Goal: Find specific page/section: Locate a particular part of the current website

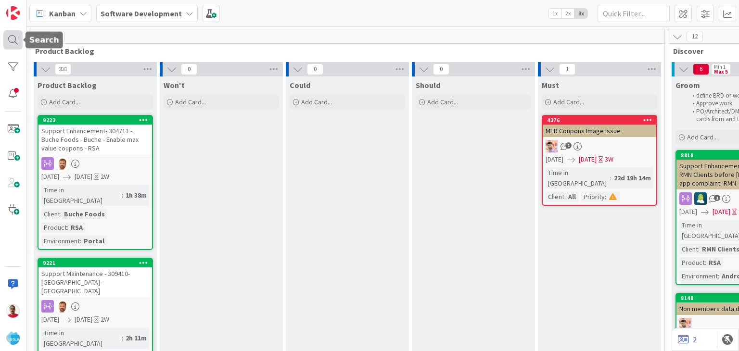
click at [13, 41] on div at bounding box center [12, 39] width 19 height 19
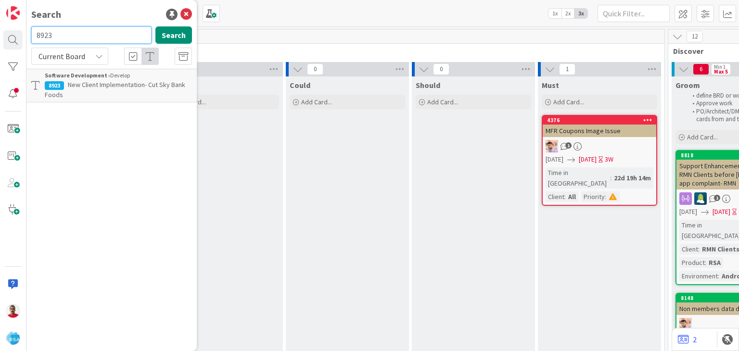
click at [71, 36] on input "8923" at bounding box center [91, 34] width 120 height 17
click at [72, 31] on input "8924" at bounding box center [91, 34] width 120 height 17
click at [63, 32] on input "8924" at bounding box center [91, 34] width 120 height 17
click at [58, 36] on input "8922" at bounding box center [91, 34] width 120 height 17
type input "8925"
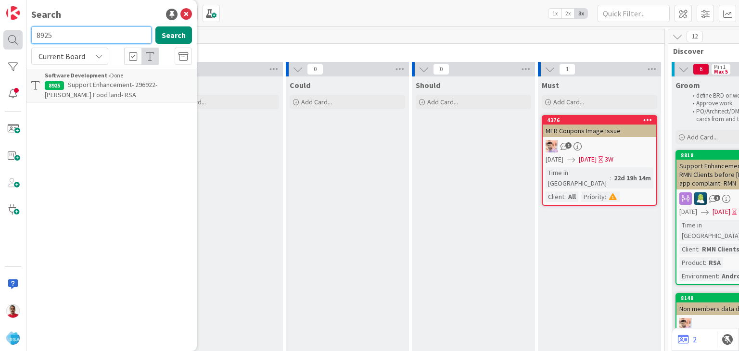
drag, startPoint x: 61, startPoint y: 35, endPoint x: 15, endPoint y: 35, distance: 45.7
click at [15, 35] on div "Search 8925 Search Current Board Software Development › Done 8925 Support Enhan…" at bounding box center [13, 175] width 26 height 351
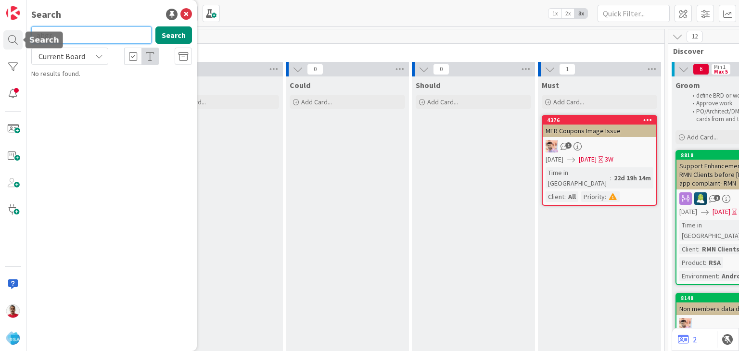
drag, startPoint x: 73, startPoint y: 38, endPoint x: 0, endPoint y: 29, distance: 73.1
click at [0, 31] on div "Search abgr Search Current Board No results found." at bounding box center [13, 175] width 26 height 351
type input "village"
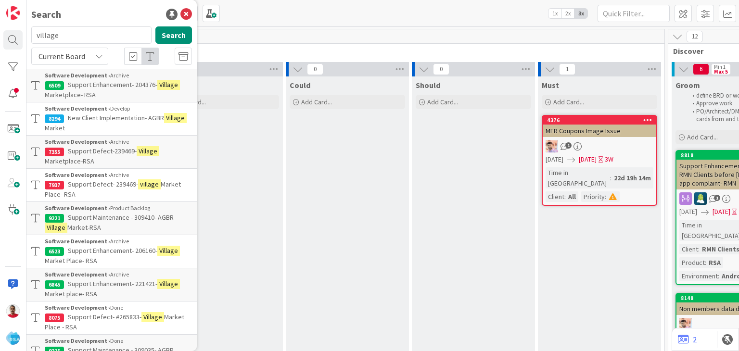
click at [90, 114] on span "New Client Implementation- AGBR" at bounding box center [116, 118] width 96 height 9
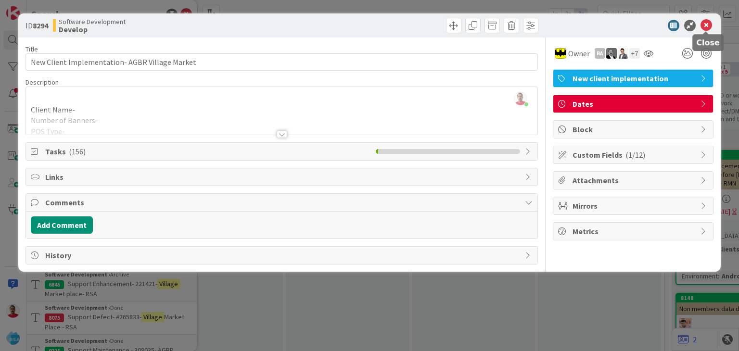
click at [707, 23] on icon at bounding box center [706, 26] width 12 height 12
